Goal: Information Seeking & Learning: Understand process/instructions

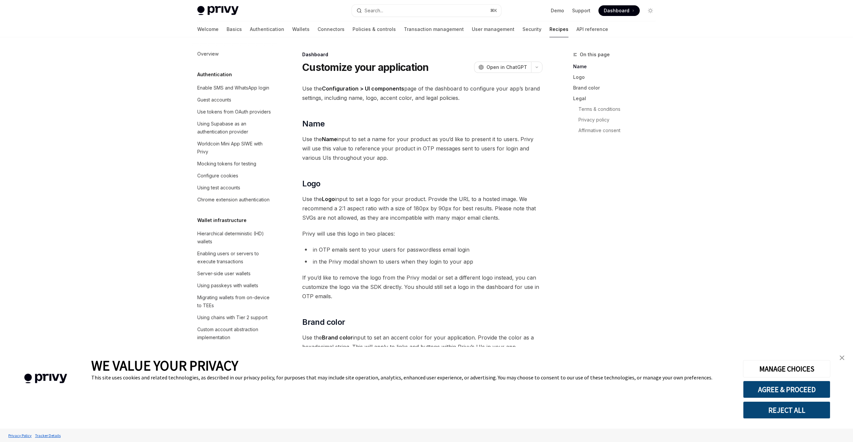
type textarea "*"
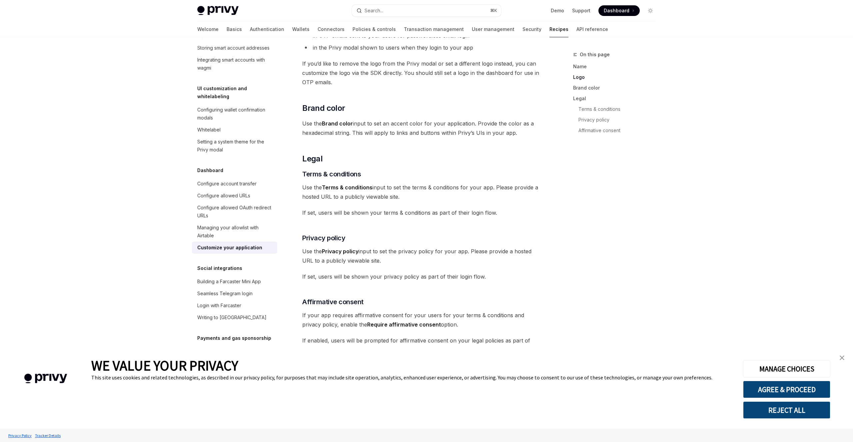
scroll to position [244, 0]
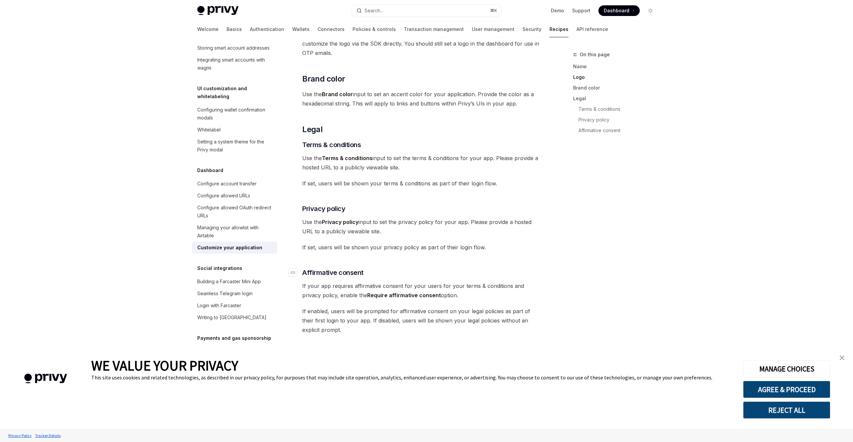
click at [388, 275] on h3 "​ Affirmative consent" at bounding box center [422, 272] width 240 height 9
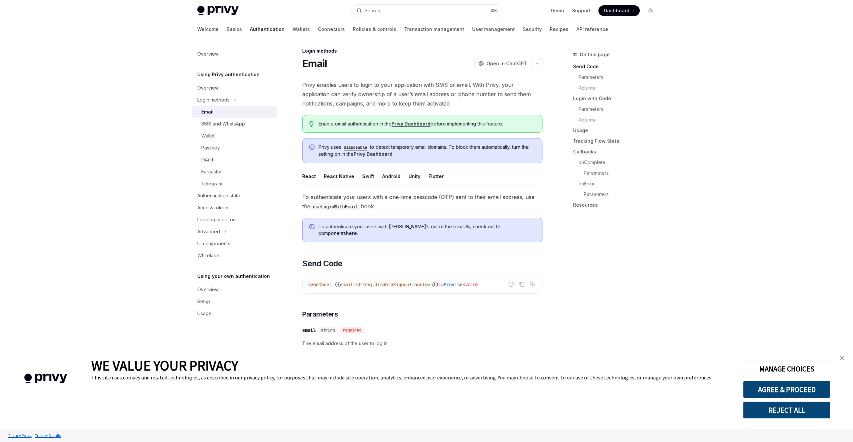
scroll to position [4, 0]
click at [224, 244] on div "UI components" at bounding box center [213, 244] width 33 height 8
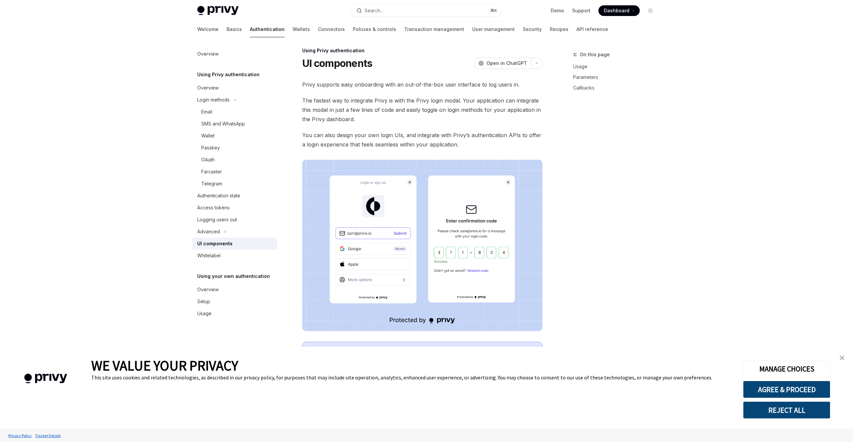
type textarea "*"
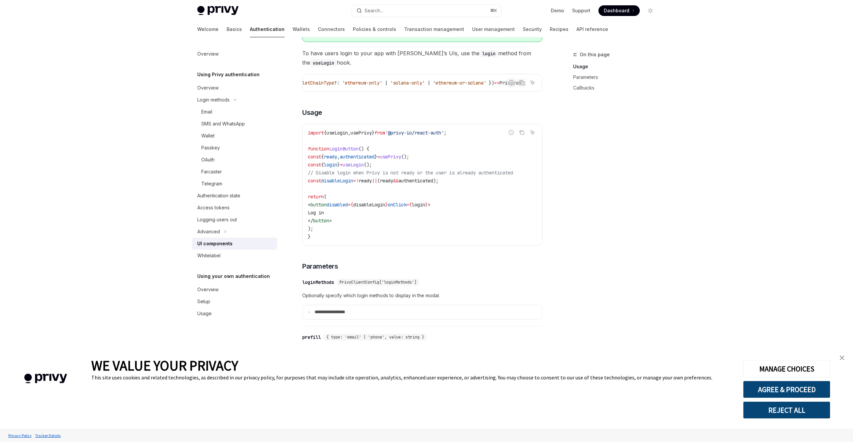
scroll to position [444, 0]
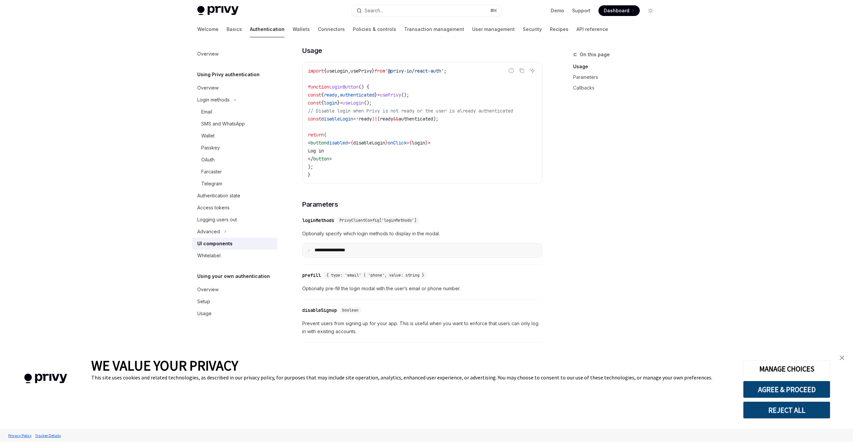
click at [312, 258] on summary "**********" at bounding box center [422, 251] width 240 height 14
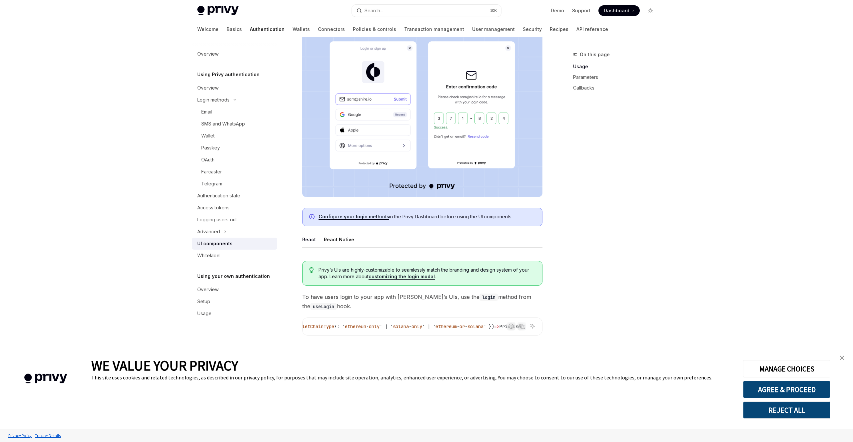
scroll to position [135, 0]
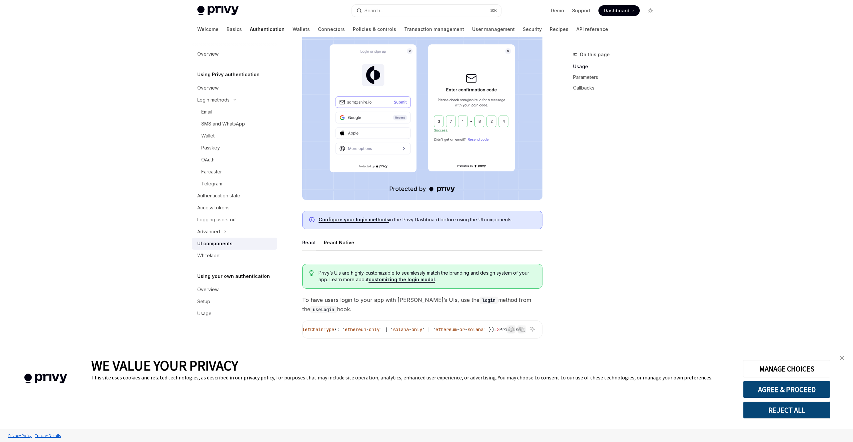
click at [404, 280] on link "customizing the login modal" at bounding box center [401, 280] width 66 height 6
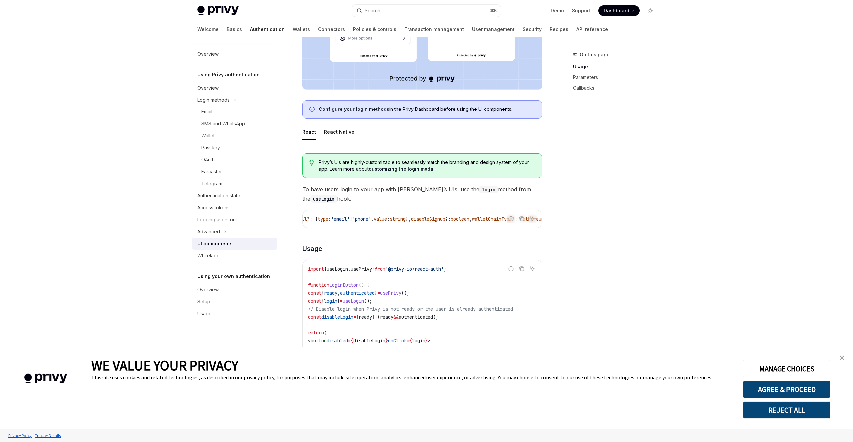
scroll to position [0, 0]
click at [475, 254] on h3 "​ Usage" at bounding box center [422, 248] width 240 height 9
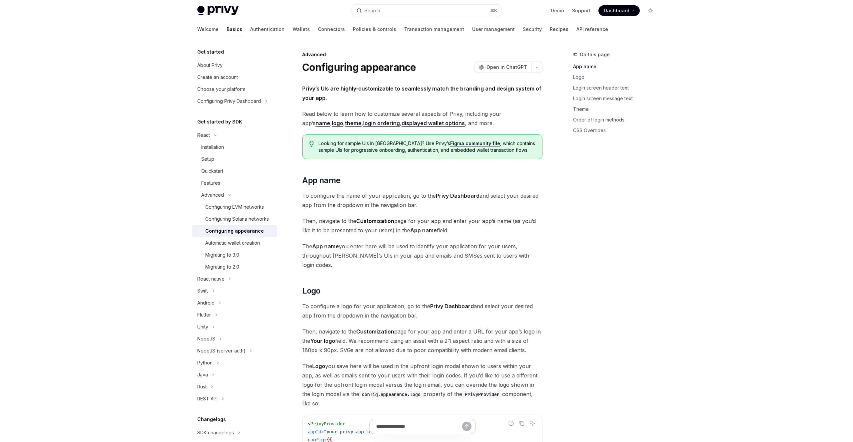
type textarea "*"
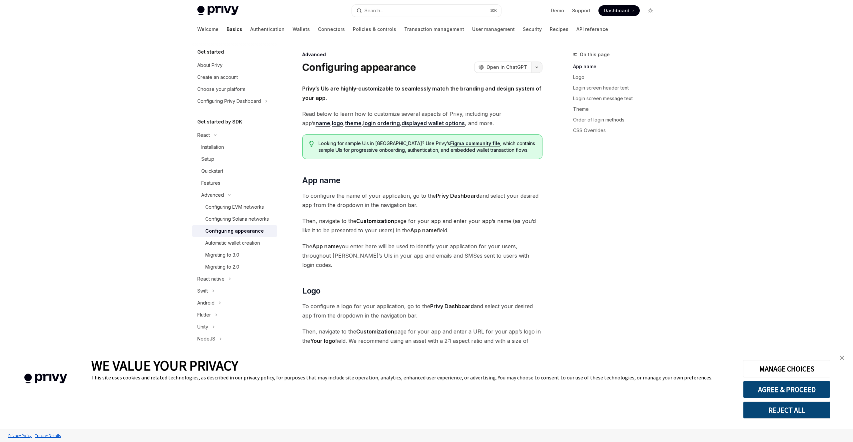
click at [541, 69] on button "button" at bounding box center [536, 67] width 11 height 11
click at [501, 81] on div "Open in ChatGPT" at bounding box center [495, 81] width 57 height 7
